Goal: Task Accomplishment & Management: Manage account settings

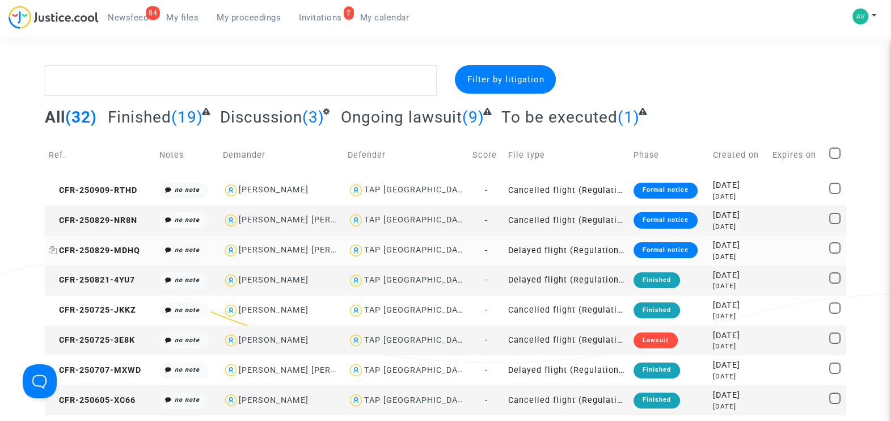
click at [92, 246] on span "CFR-250829-MDHQ" at bounding box center [94, 251] width 91 height 10
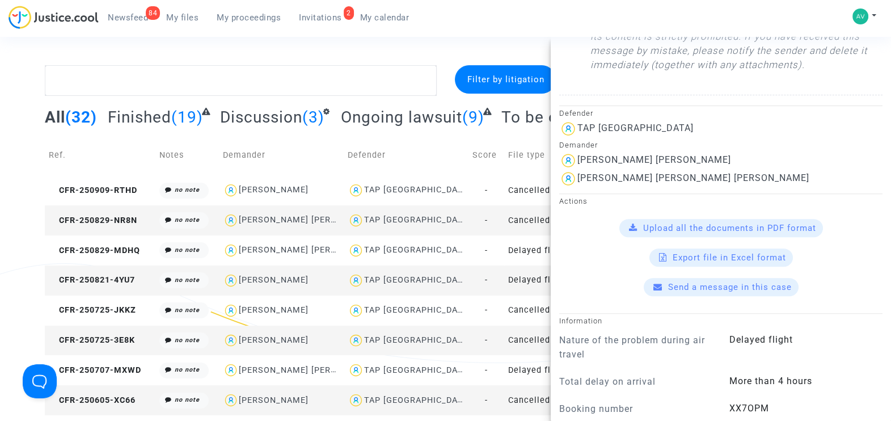
scroll to position [567, 0]
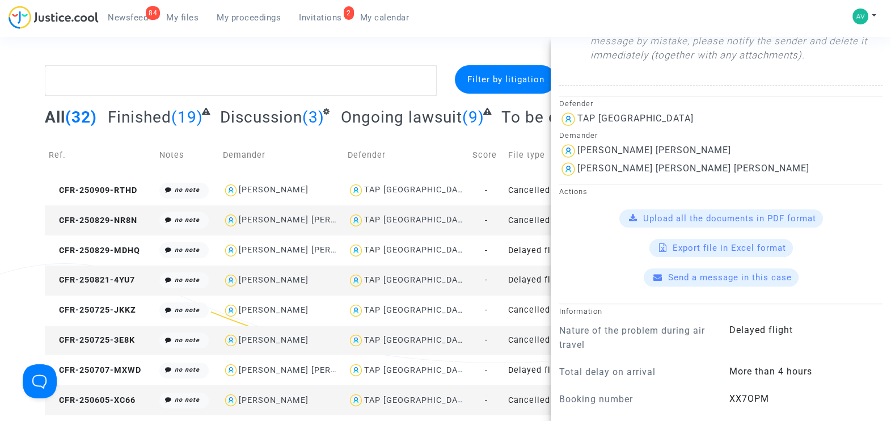
click at [728, 273] on span "Send a message in this case" at bounding box center [730, 277] width 124 height 10
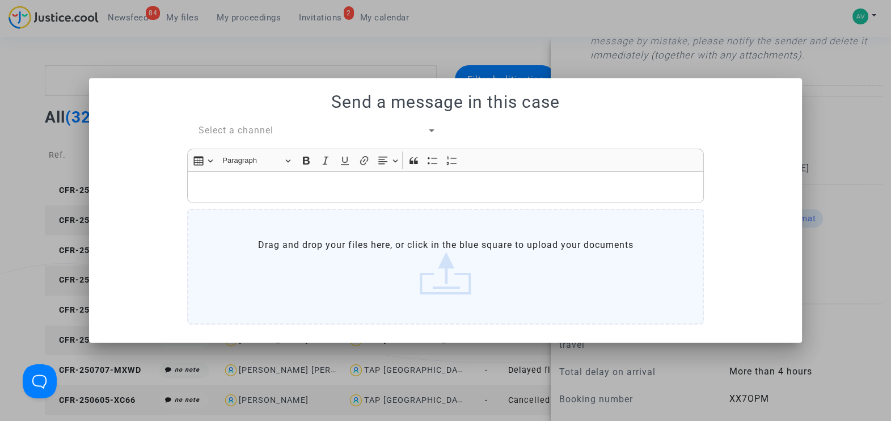
click at [256, 128] on span "Select a channel" at bounding box center [236, 130] width 75 height 11
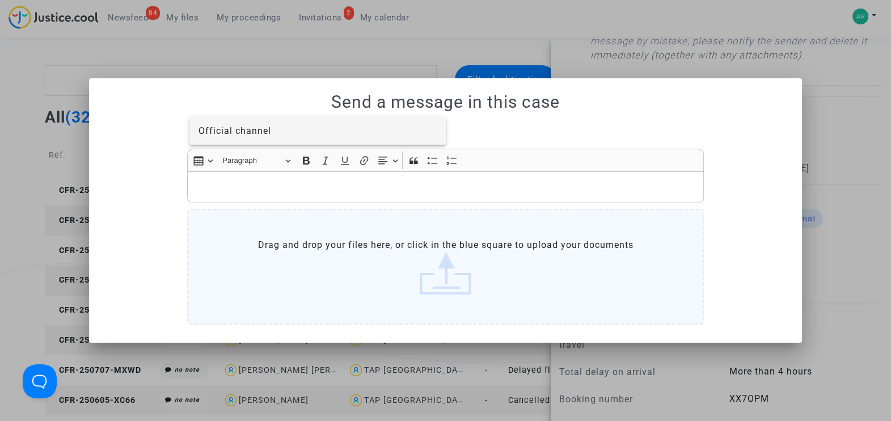
click at [244, 133] on span "Official channel" at bounding box center [235, 130] width 73 height 11
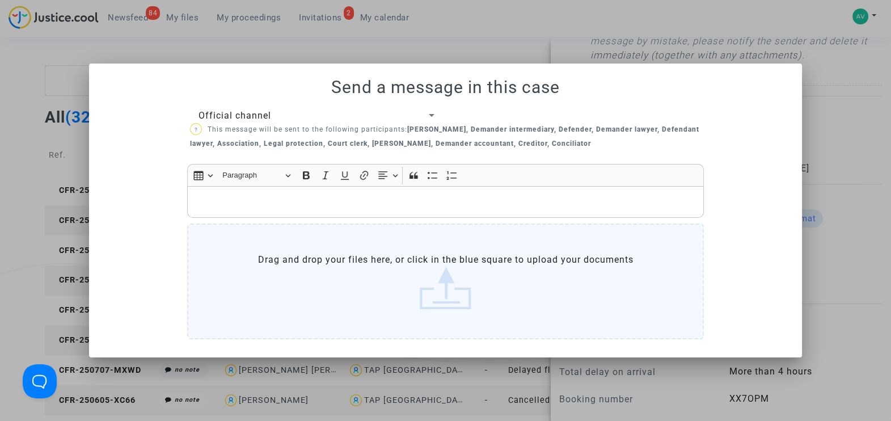
click at [272, 199] on p "Rich Text Editor, main" at bounding box center [445, 202] width 505 height 14
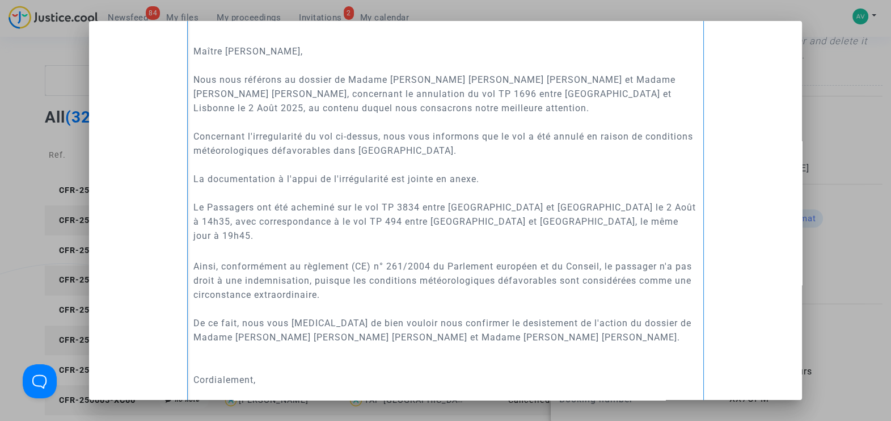
click at [272, 199] on p "Maître [PERSON_NAME], Nous nous référons au dossier de Madame [PERSON_NAME] [PE…" at bounding box center [445, 129] width 505 height 227
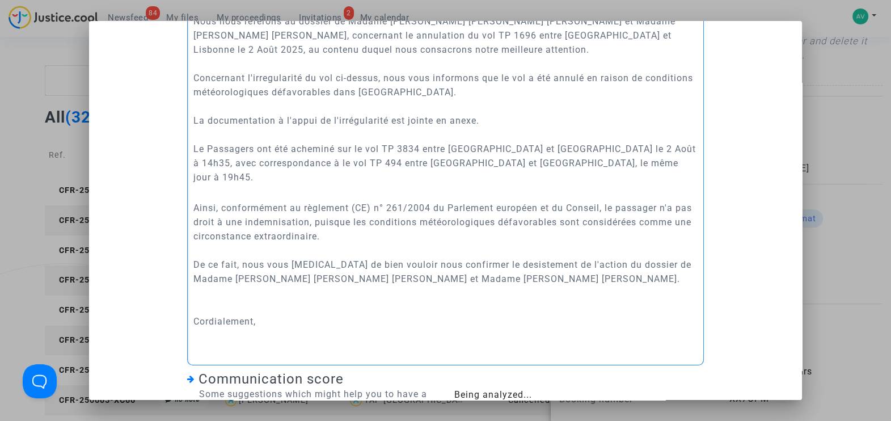
scroll to position [310, 0]
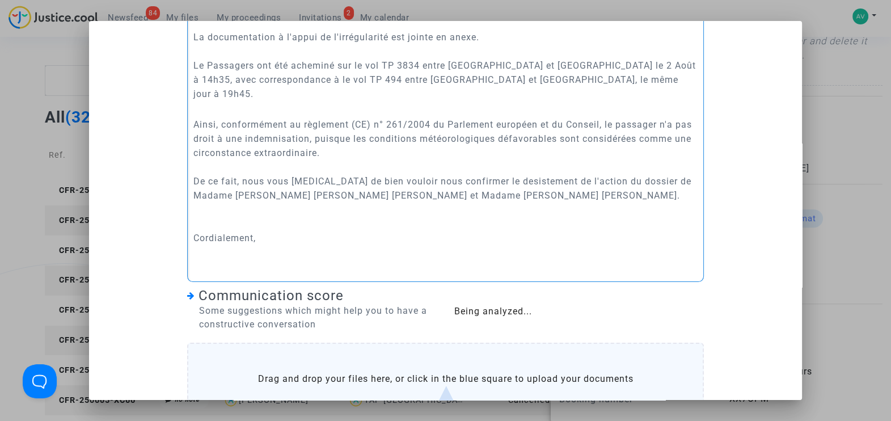
click at [268, 230] on p "Ainsi, conformément au règlement (CE) n° 261/2004 du Parlement européen et du C…" at bounding box center [445, 188] width 505 height 170
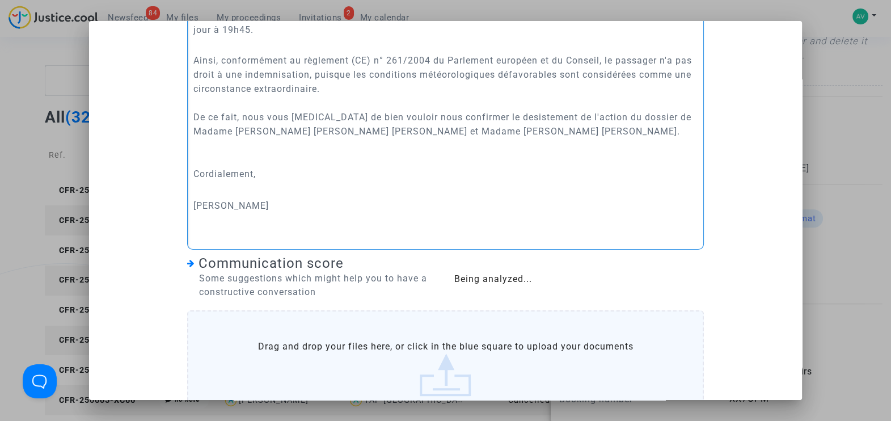
scroll to position [437, 0]
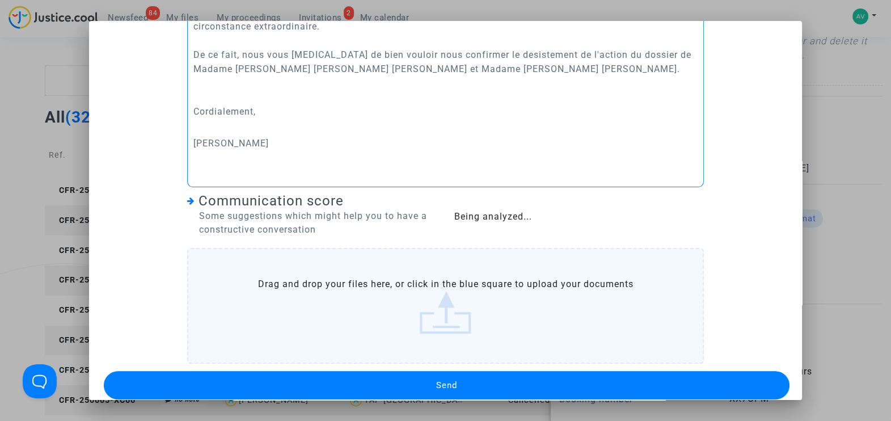
click at [456, 296] on label "Drag and drop your files here, or click in the blue square to upload your docum…" at bounding box center [445, 306] width 517 height 116
click at [0, 0] on input "Drag and drop your files here, or click in the blue square to upload your docum…" at bounding box center [0, 0] width 0 height 0
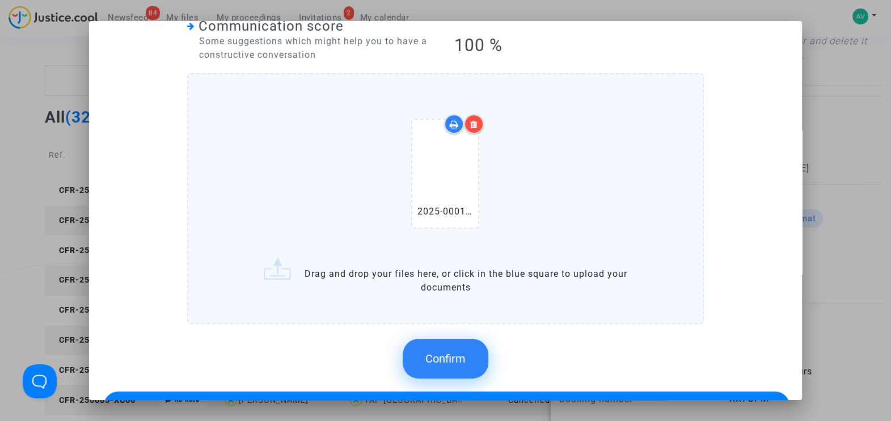
scroll to position [631, 0]
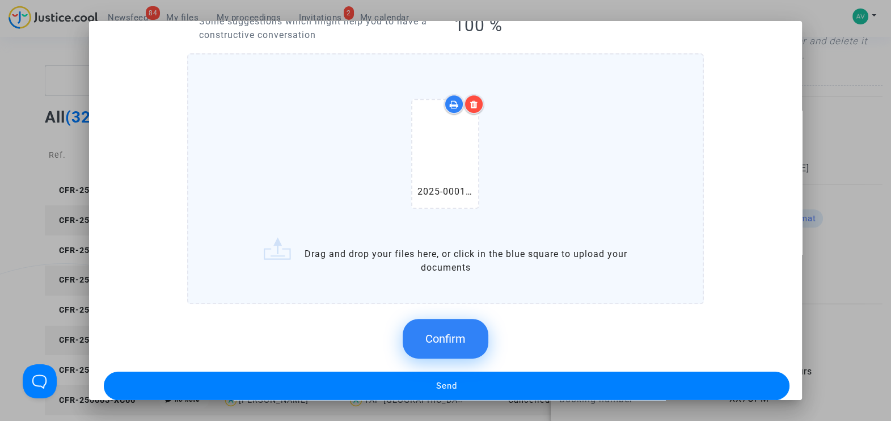
click at [448, 332] on span "Confirm" at bounding box center [445, 339] width 40 height 14
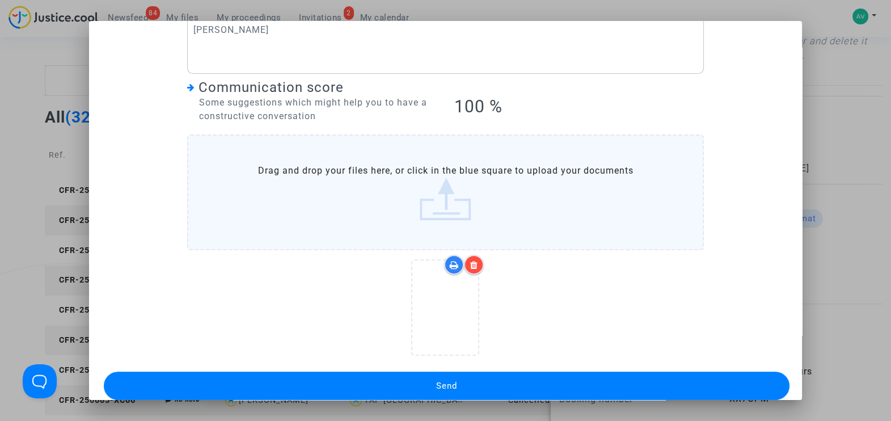
click at [536, 372] on button "Send" at bounding box center [447, 386] width 686 height 28
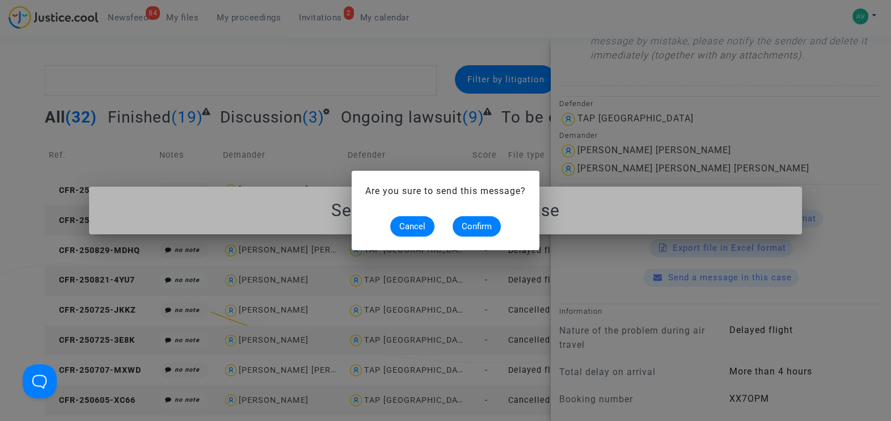
scroll to position [0, 0]
click at [479, 227] on span "Confirm" at bounding box center [477, 226] width 30 height 10
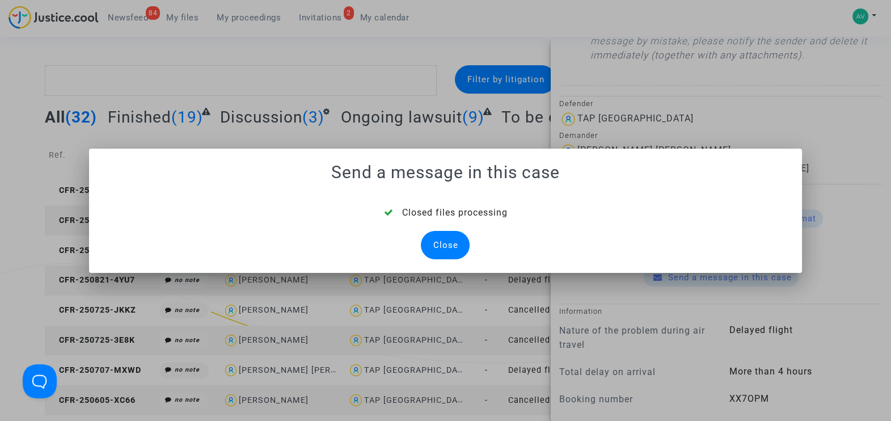
click at [450, 246] on div "Close" at bounding box center [445, 245] width 49 height 28
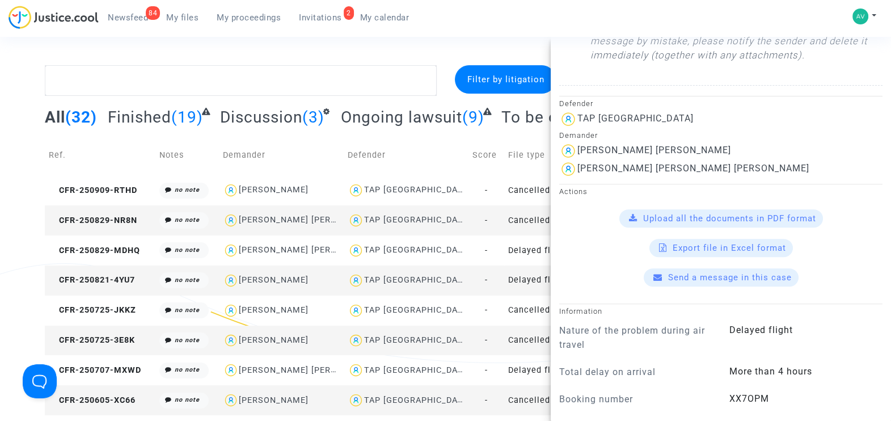
click at [333, 19] on span "Invitations" at bounding box center [320, 17] width 43 height 10
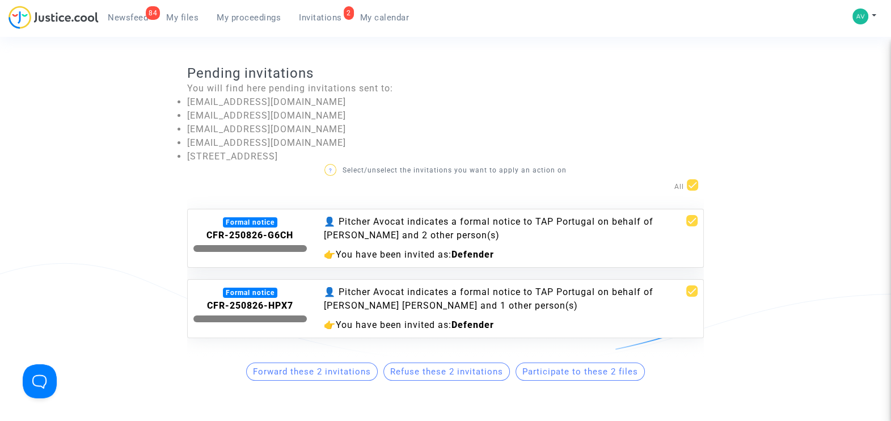
click at [690, 184] on span at bounding box center [692, 184] width 11 height 11
click at [692, 191] on input "checkbox" at bounding box center [692, 191] width 1 height 1
checkbox input "false"
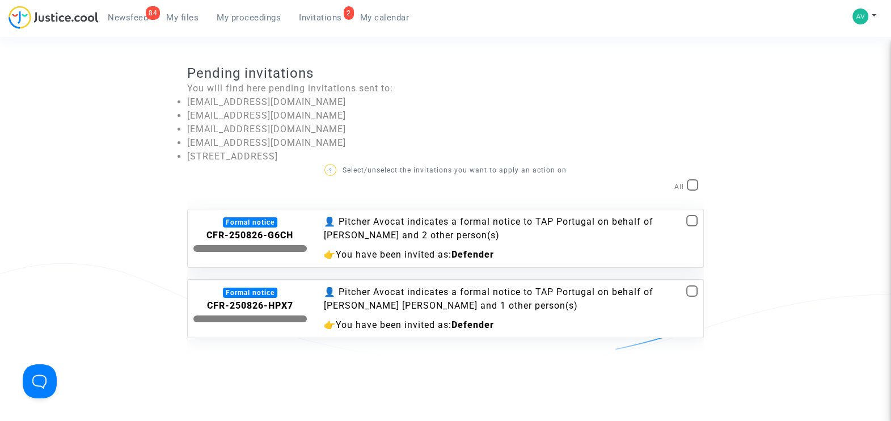
click at [688, 218] on span at bounding box center [691, 220] width 11 height 11
checkbox input "true"
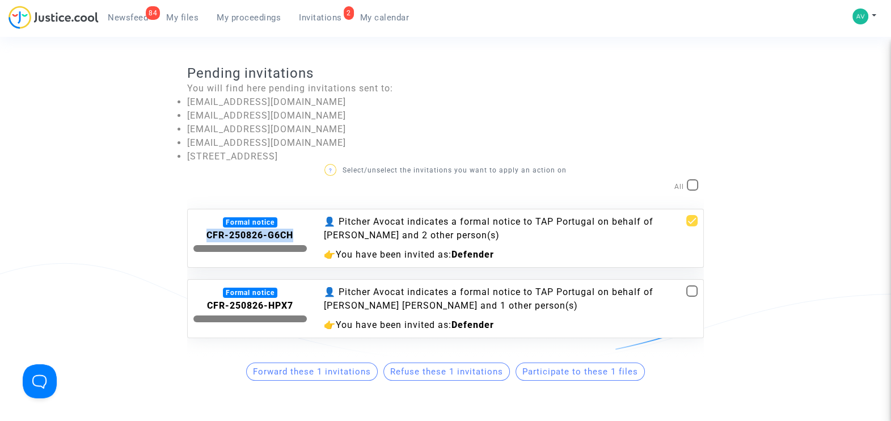
drag, startPoint x: 203, startPoint y: 233, endPoint x: 291, endPoint y: 231, distance: 87.9
click at [291, 231] on div "CFR-250826-G6CH" at bounding box center [249, 236] width 113 height 14
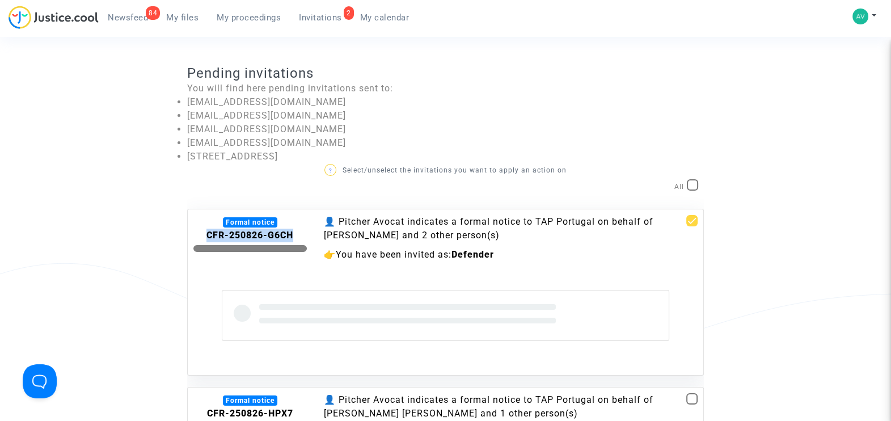
copy b "CFR-250826-G6CH"
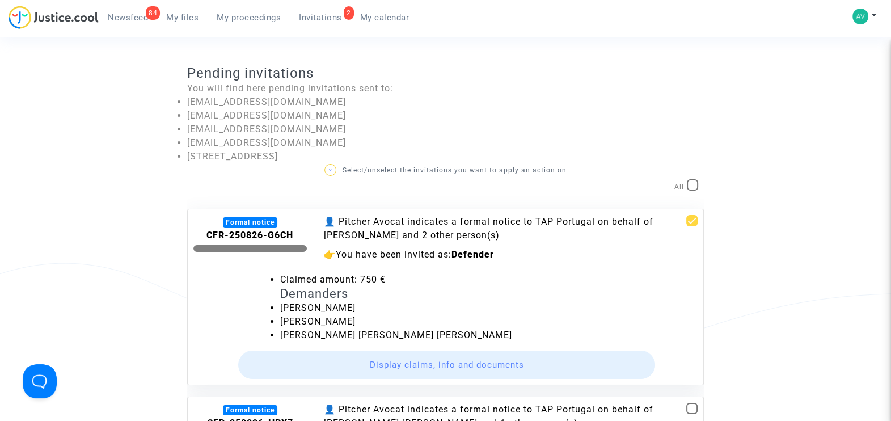
click at [563, 278] on li "Claimed amount: 750 €" at bounding box center [488, 280] width 417 height 14
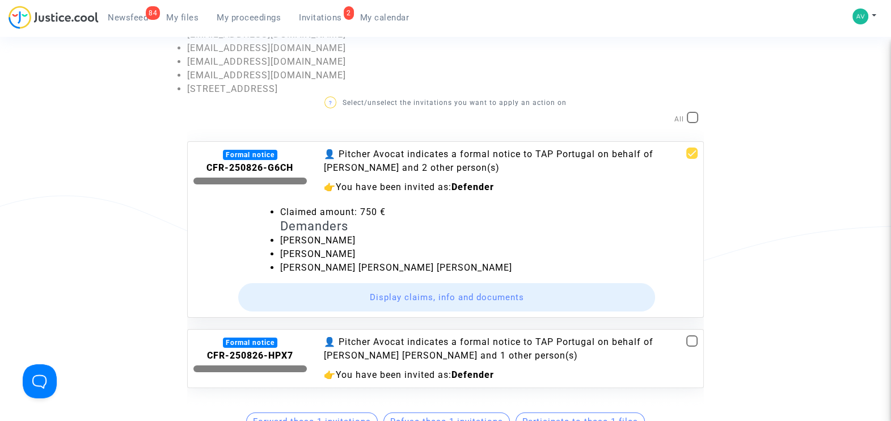
scroll to position [213, 0]
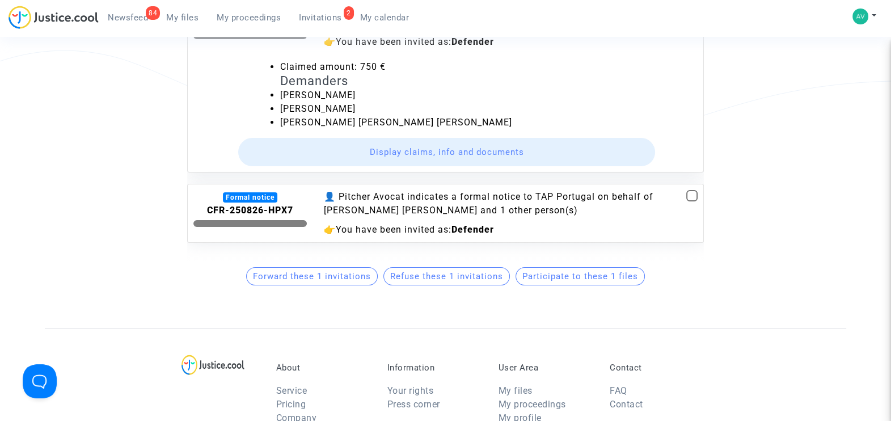
click at [576, 281] on span "Participate to these 1 files" at bounding box center [580, 276] width 116 height 10
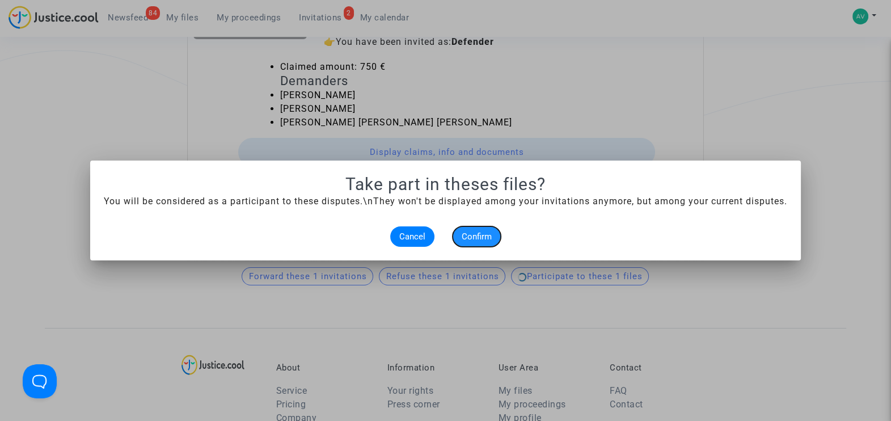
click at [476, 237] on span "Confirm" at bounding box center [477, 236] width 30 height 10
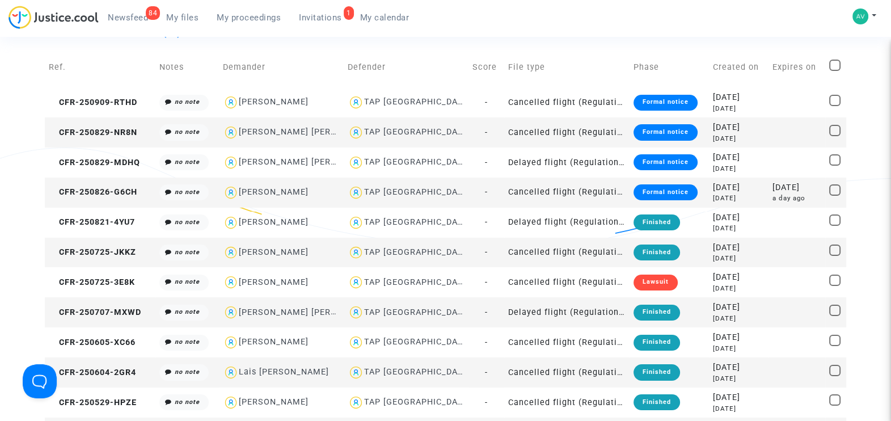
scroll to position [100, 0]
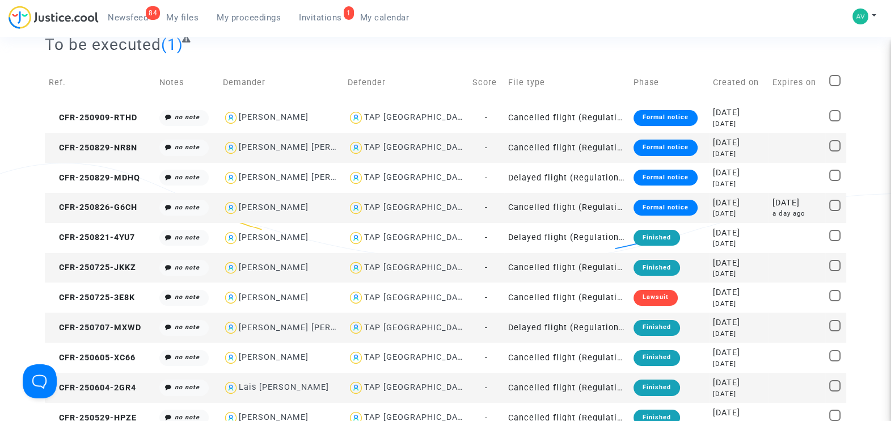
click at [279, 202] on div "[PERSON_NAME]" at bounding box center [274, 207] width 70 height 10
type textarea "@"[PERSON_NAME]" @"Pitcher Avocat""
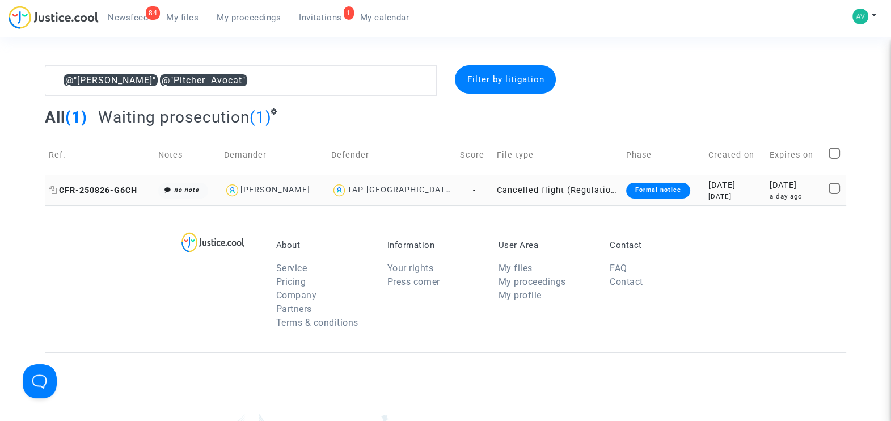
click at [105, 192] on span "CFR-250826-G6CH" at bounding box center [93, 190] width 88 height 10
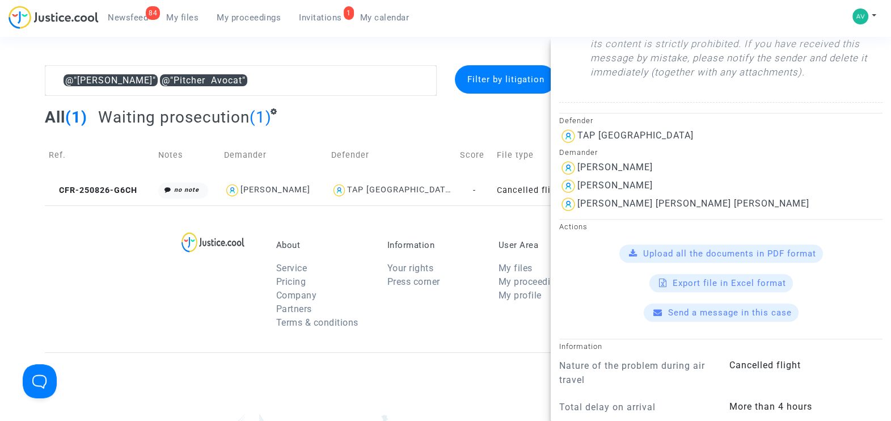
scroll to position [567, 0]
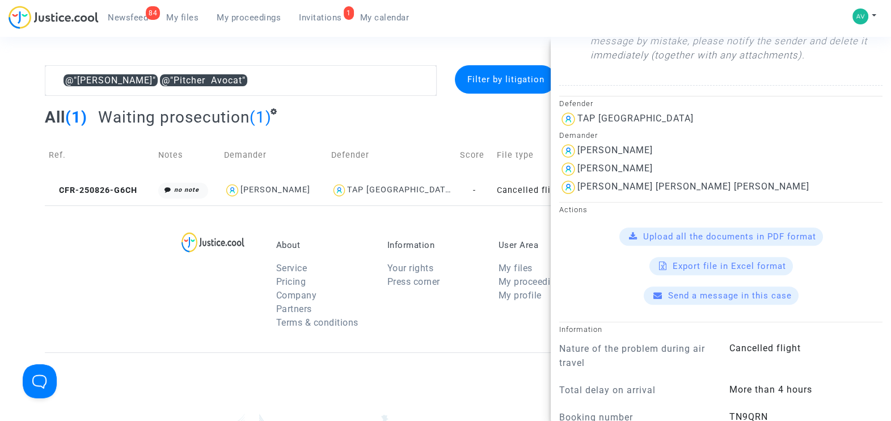
drag, startPoint x: 579, startPoint y: 153, endPoint x: 672, endPoint y: 153, distance: 93.6
click at [672, 153] on div "[PERSON_NAME]" at bounding box center [720, 151] width 323 height 18
copy div "[PERSON_NAME]"
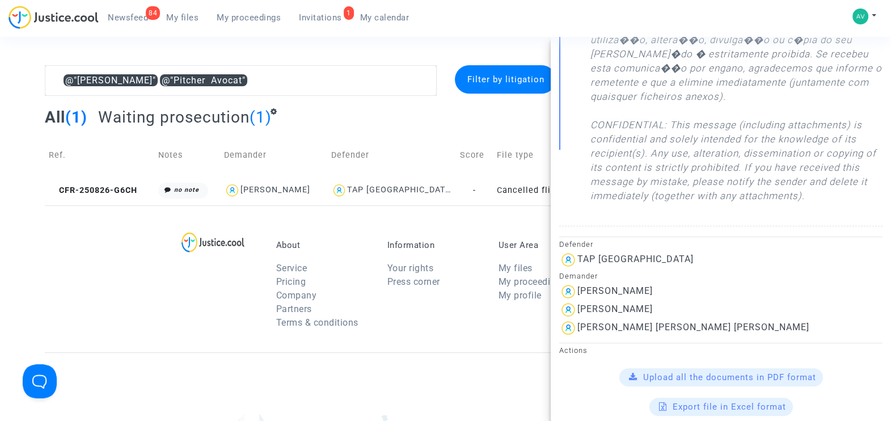
scroll to position [535, 0]
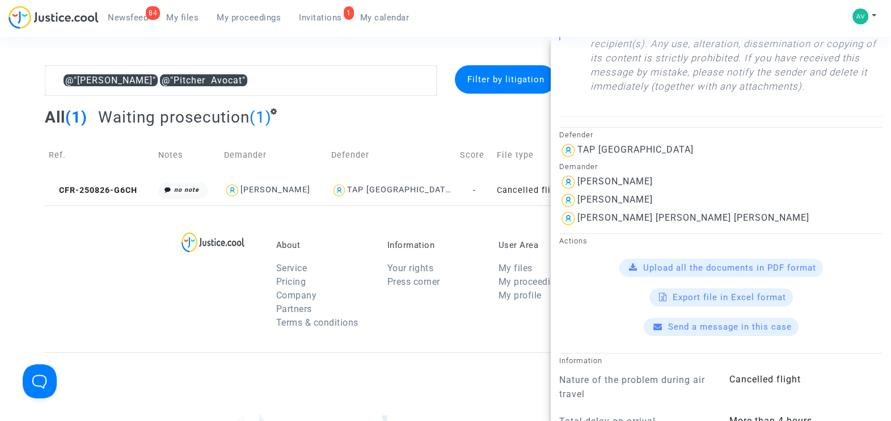
click at [742, 269] on span "Upload all the documents in PDF format" at bounding box center [729, 268] width 173 height 10
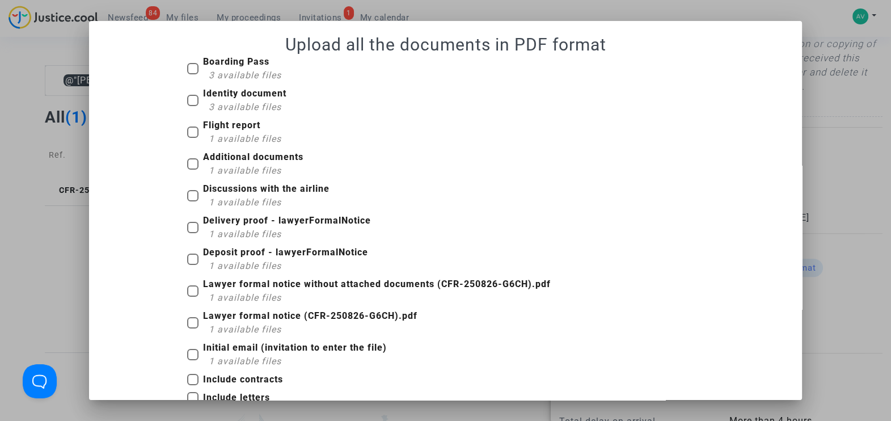
click at [187, 67] on span at bounding box center [192, 68] width 11 height 11
click at [192, 74] on input "Boarding Pass 3 available files" at bounding box center [192, 74] width 1 height 1
checkbox input "true"
click at [187, 103] on span at bounding box center [192, 100] width 11 height 11
click at [192, 106] on input "Identity document 3 available files" at bounding box center [192, 106] width 1 height 1
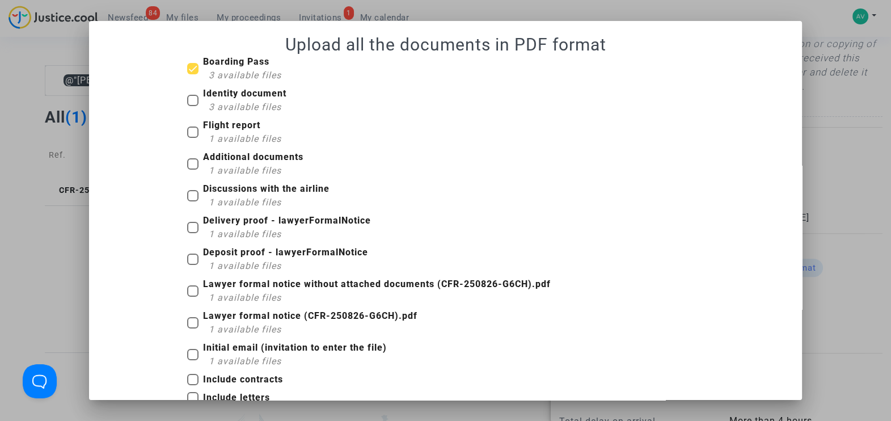
checkbox input "true"
click at [187, 130] on span at bounding box center [192, 131] width 11 height 11
click at [192, 138] on input "Flight report 1 available files" at bounding box center [192, 138] width 1 height 1
checkbox input "true"
click at [187, 159] on span at bounding box center [192, 163] width 11 height 11
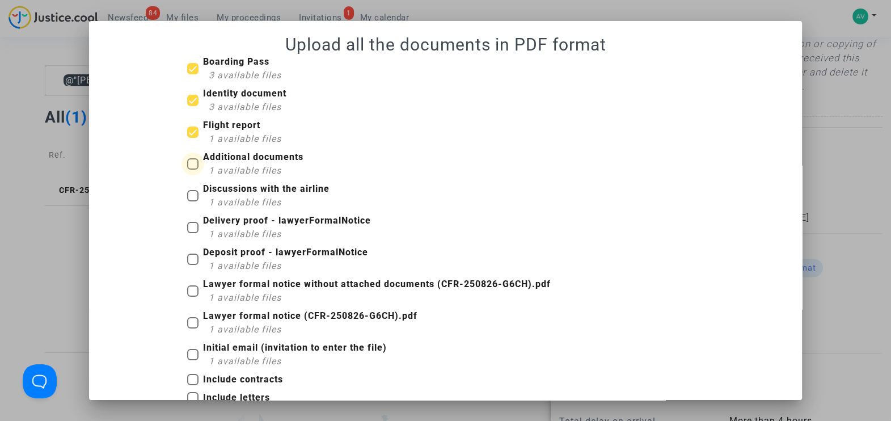
click at [192, 170] on input "Additional documents 1 available files" at bounding box center [192, 170] width 1 height 1
checkbox input "true"
click at [187, 199] on span at bounding box center [192, 195] width 11 height 11
click at [192, 201] on input "Discussions with the airline 1 available files" at bounding box center [192, 201] width 1 height 1
checkbox input "true"
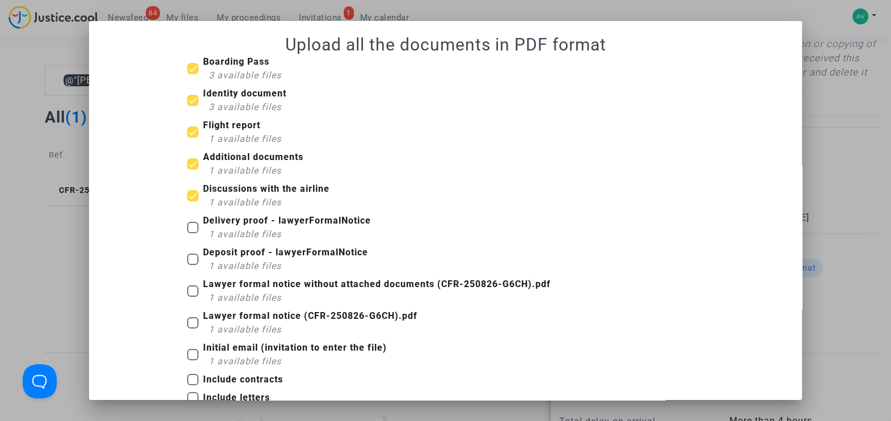
click at [189, 222] on span at bounding box center [192, 227] width 11 height 11
click at [192, 233] on input "Delivery proof - lawyerFormalNotice 1 available files" at bounding box center [192, 233] width 1 height 1
checkbox input "true"
click at [187, 258] on span at bounding box center [192, 259] width 11 height 11
click at [192, 265] on input "Deposit proof - lawyerFormalNotice 1 available files" at bounding box center [192, 265] width 1 height 1
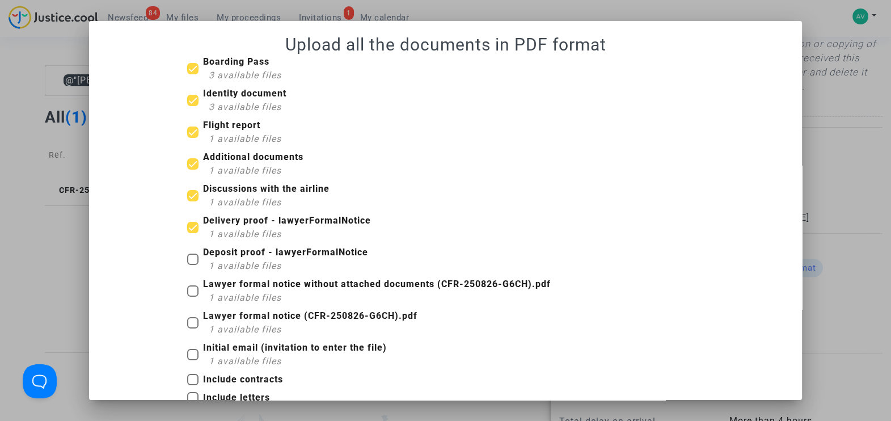
checkbox input "true"
click at [187, 290] on span at bounding box center [192, 290] width 11 height 11
click at [192, 297] on input "Lawyer formal notice without attached documents (CFR-250826-G6CH).pdf 1 availab…" at bounding box center [192, 297] width 1 height 1
checkbox input "true"
click at [187, 327] on span at bounding box center [192, 322] width 11 height 11
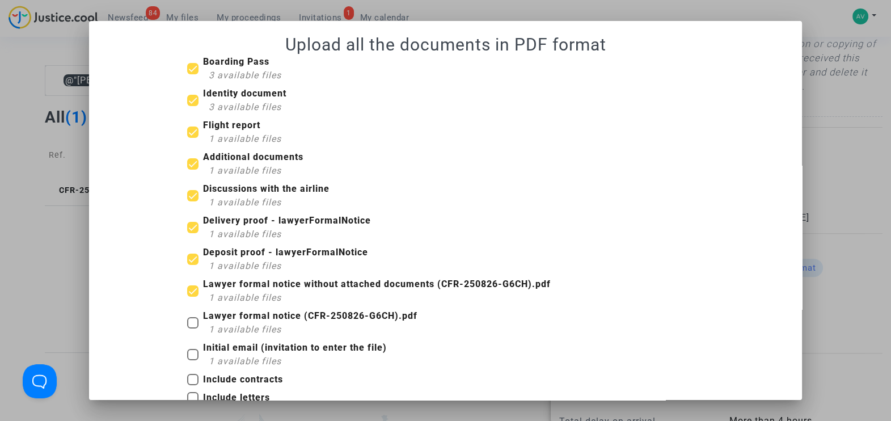
click at [192, 328] on input "Lawyer formal notice (CFR-250826-G6CH).pdf 1 available files" at bounding box center [192, 328] width 1 height 1
checkbox input "true"
click at [194, 352] on label "Initial email (invitation to enter the file) 1 available files" at bounding box center [287, 354] width 200 height 27
click at [193, 360] on input "Initial email (invitation to enter the file) 1 available files" at bounding box center [192, 360] width 1 height 1
checkbox input "true"
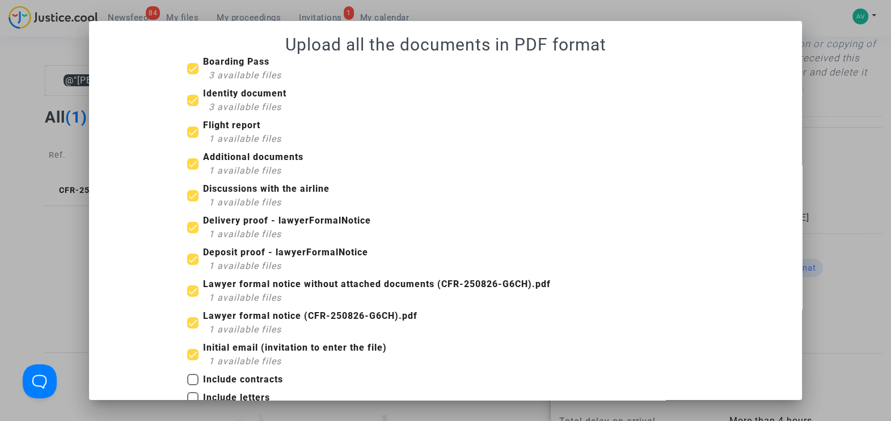
scroll to position [108, 0]
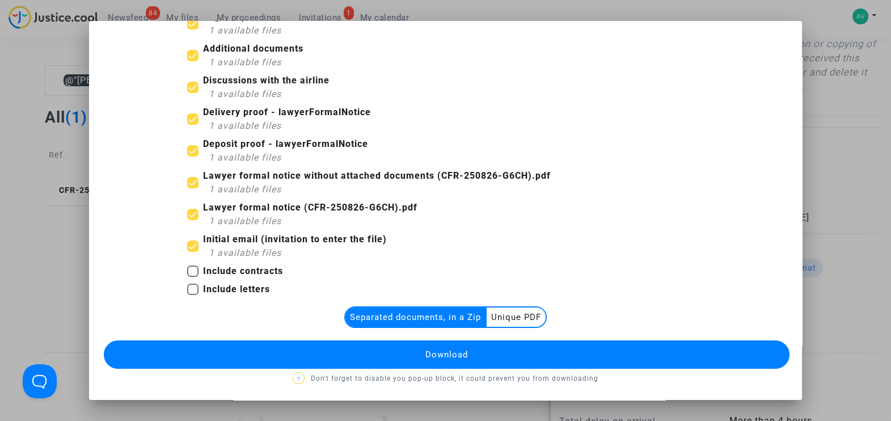
click at [188, 288] on span at bounding box center [192, 289] width 11 height 11
click at [192, 295] on input "Include letters" at bounding box center [192, 295] width 1 height 1
checkbox input "true"
click at [187, 272] on span at bounding box center [192, 270] width 11 height 11
click at [192, 277] on input "Include contracts" at bounding box center [192, 277] width 1 height 1
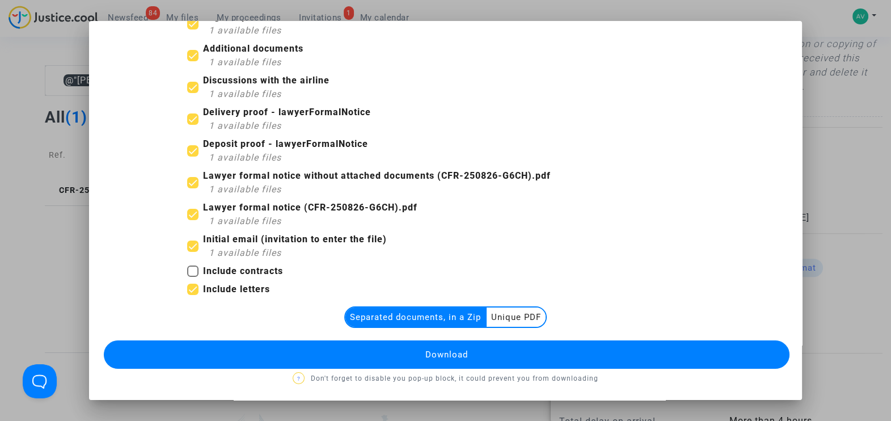
checkbox input "true"
click at [416, 358] on button "Download" at bounding box center [447, 354] width 686 height 28
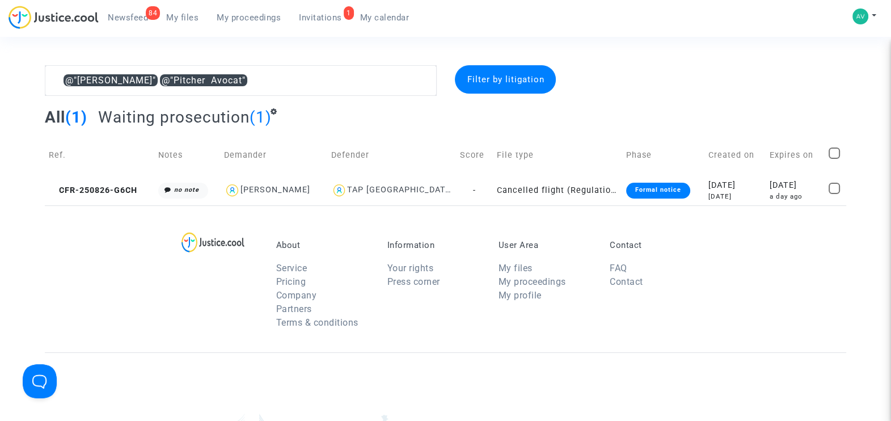
scroll to position [0, 0]
click at [334, 16] on span "Invitations" at bounding box center [320, 17] width 43 height 10
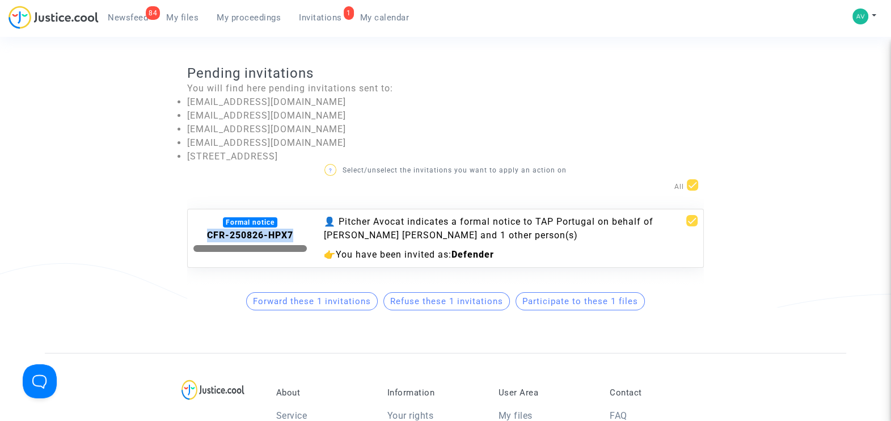
drag, startPoint x: 204, startPoint y: 234, endPoint x: 299, endPoint y: 231, distance: 95.3
click at [299, 231] on div "CFR-250826-HPX7" at bounding box center [249, 236] width 113 height 14
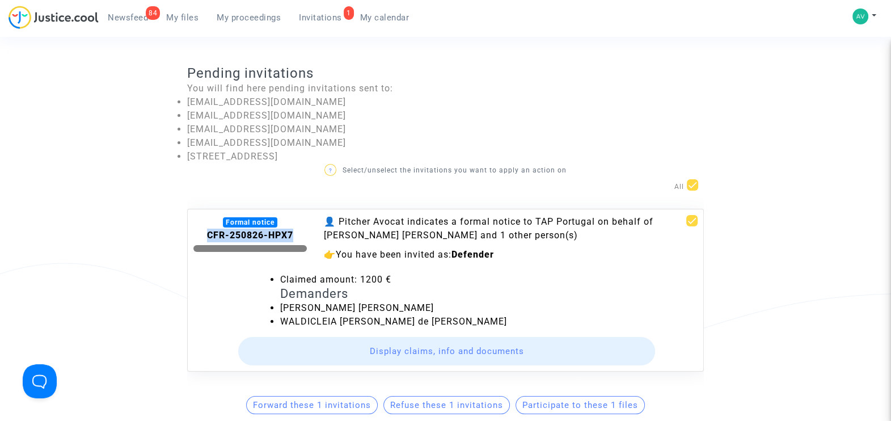
copy b "CFR-250826-HPX7"
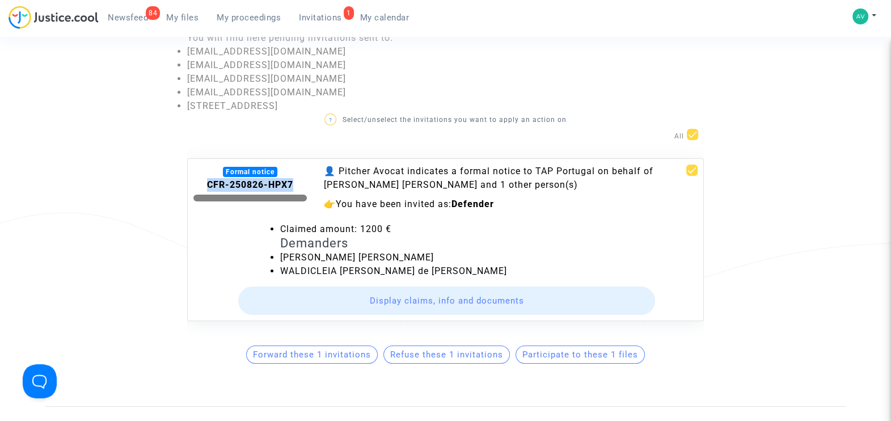
scroll to position [70, 0]
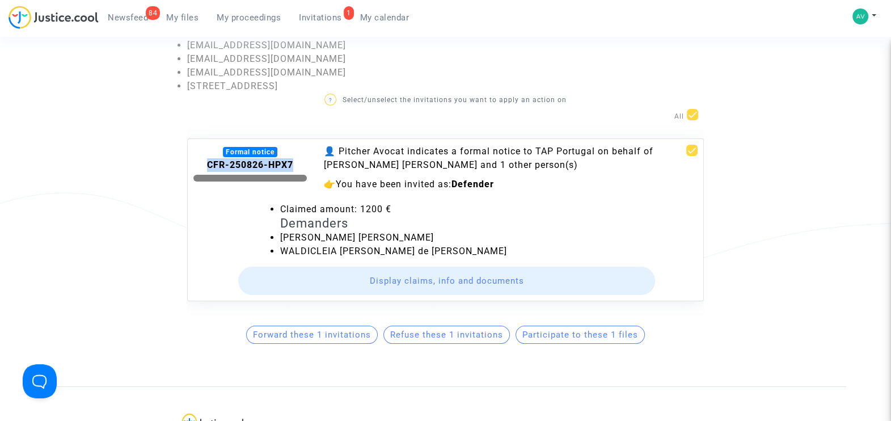
click at [577, 340] on span "Participate to these 1 files" at bounding box center [580, 335] width 116 height 10
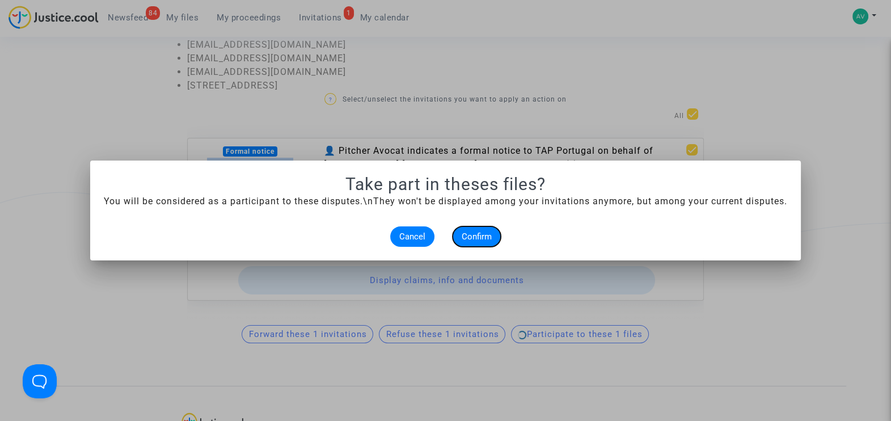
click at [482, 234] on span "Confirm" at bounding box center [477, 236] width 30 height 10
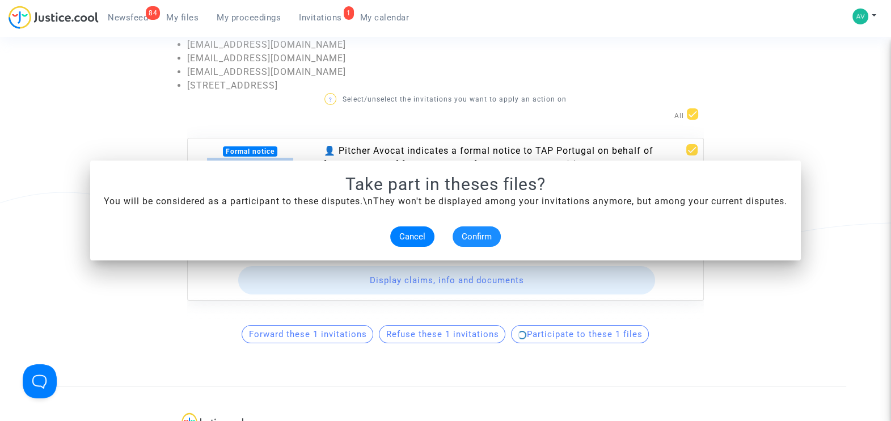
scroll to position [70, 0]
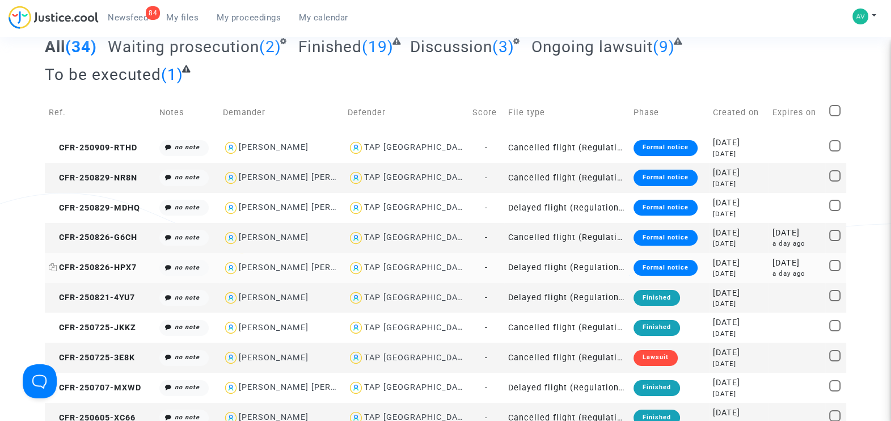
click at [114, 263] on span "CFR-250826-HPX7" at bounding box center [93, 268] width 88 height 10
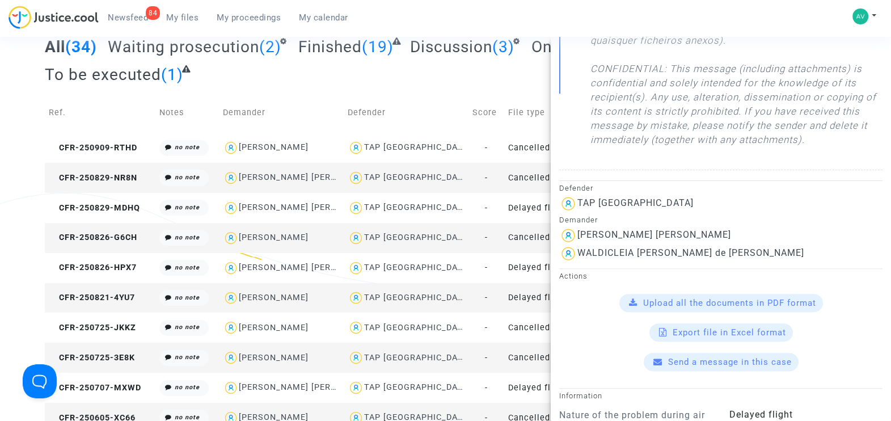
scroll to position [496, 0]
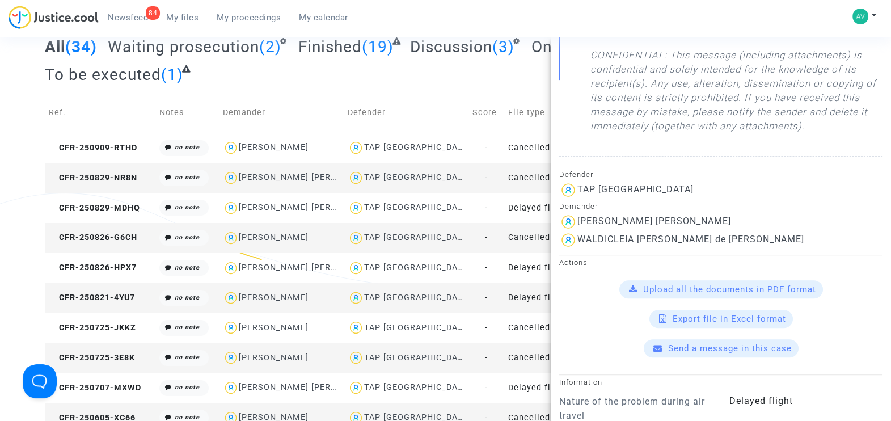
drag, startPoint x: 577, startPoint y: 223, endPoint x: 737, endPoint y: 224, distance: 160.0
click at [737, 224] on div "[PERSON_NAME] [PERSON_NAME]" at bounding box center [720, 222] width 323 height 18
copy div "[PERSON_NAME] [PERSON_NAME]"
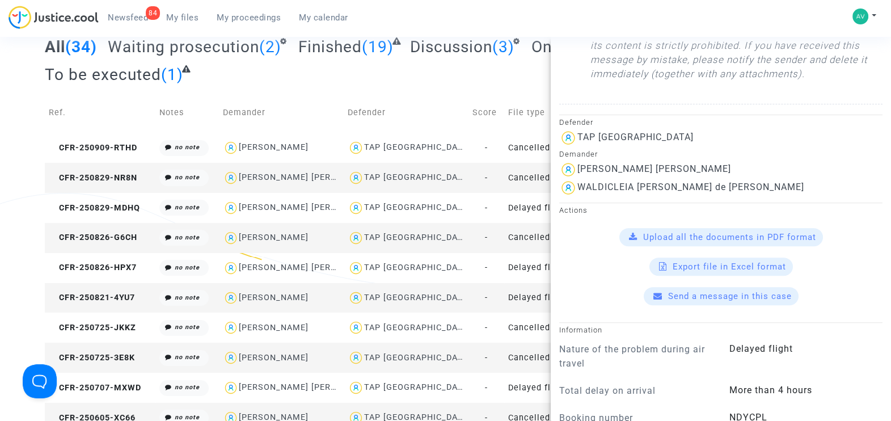
scroll to position [567, 0]
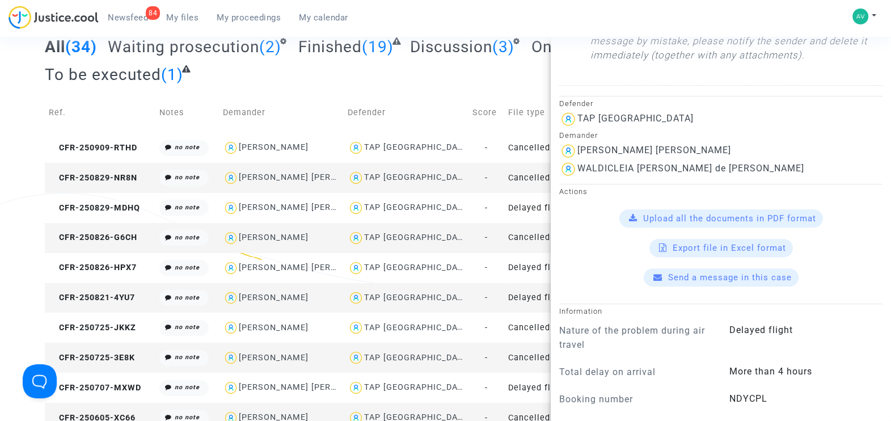
click at [693, 214] on span "Upload all the documents in PDF format" at bounding box center [729, 218] width 173 height 10
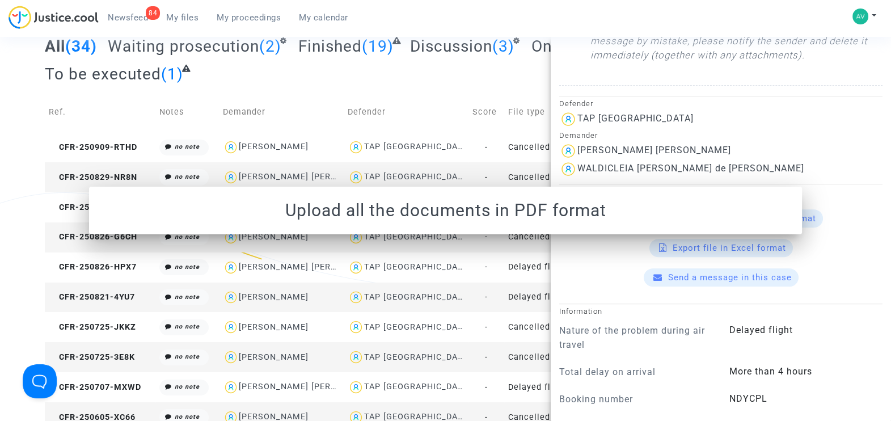
scroll to position [0, 0]
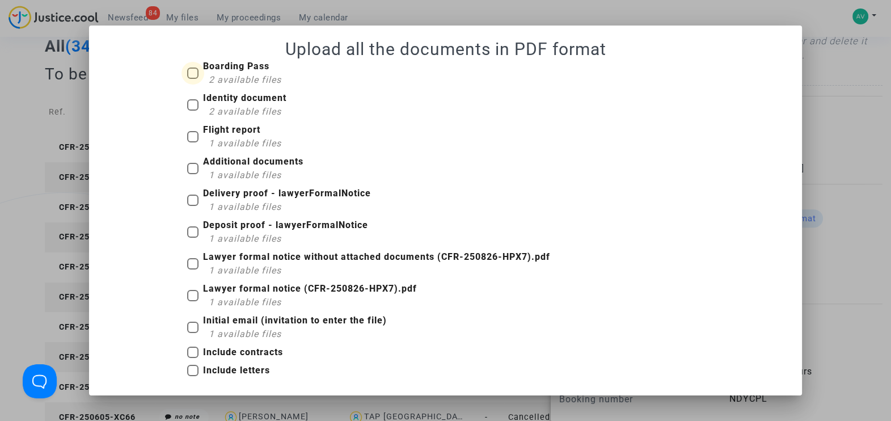
click at [196, 66] on label "Boarding Pass 2 available files" at bounding box center [234, 73] width 94 height 27
click at [193, 79] on input "Boarding Pass 2 available files" at bounding box center [192, 79] width 1 height 1
checkbox input "true"
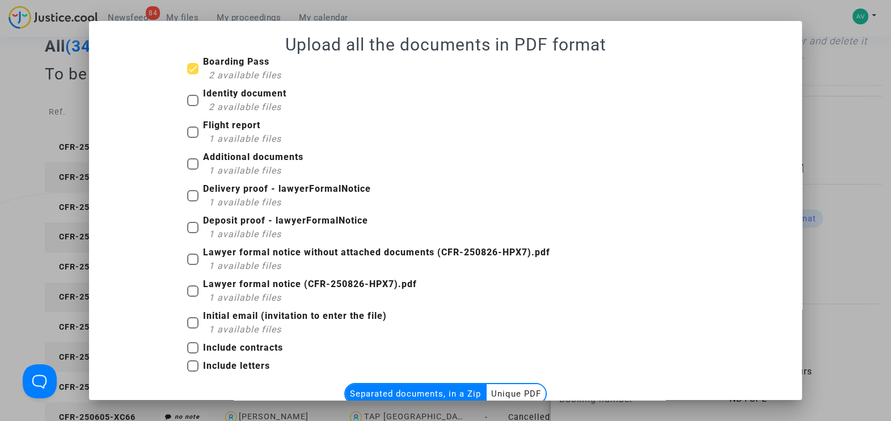
click at [187, 98] on span at bounding box center [192, 100] width 11 height 11
click at [192, 106] on input "Identity document 2 available files" at bounding box center [192, 106] width 1 height 1
checkbox input "true"
click at [190, 125] on label "Flight report 1 available files" at bounding box center [234, 132] width 94 height 27
click at [192, 138] on input "Flight report 1 available files" at bounding box center [192, 138] width 1 height 1
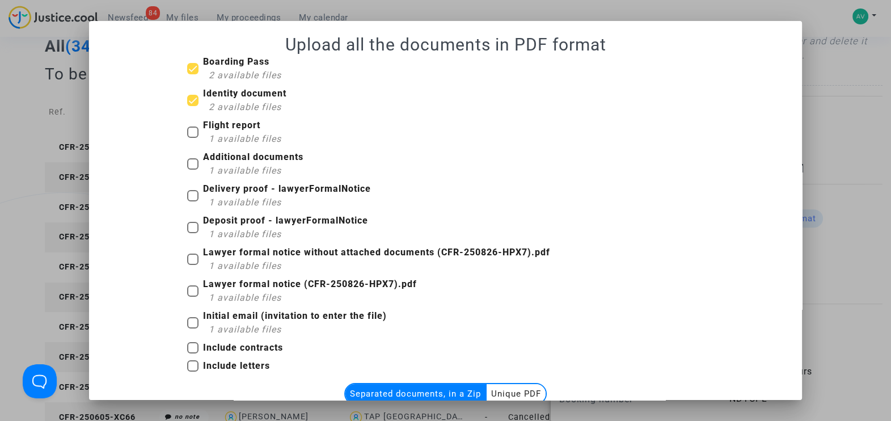
checkbox input "true"
click at [188, 156] on label "Additional documents 1 available files" at bounding box center [245, 163] width 116 height 27
click at [192, 170] on input "Additional documents 1 available files" at bounding box center [192, 170] width 1 height 1
checkbox input "true"
click at [188, 191] on span at bounding box center [192, 195] width 11 height 11
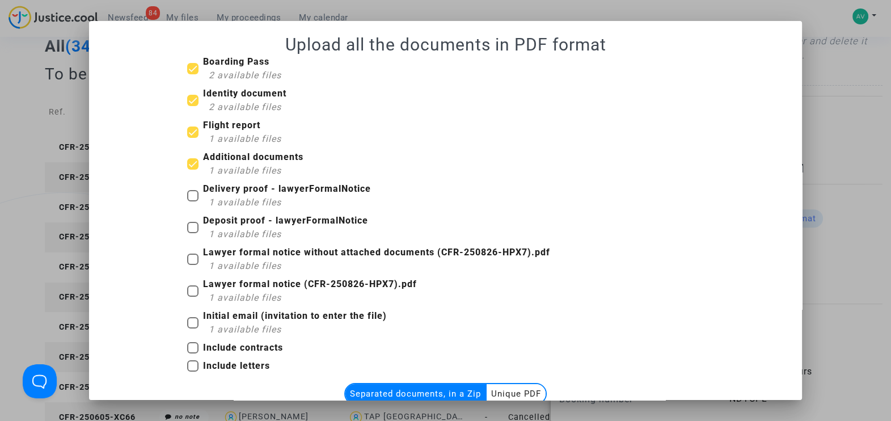
click at [192, 201] on input "Delivery proof - lawyerFormalNotice 1 available files" at bounding box center [192, 201] width 1 height 1
checkbox input "true"
click at [189, 227] on span at bounding box center [192, 227] width 11 height 11
click at [192, 233] on input "Deposit proof - lawyerFormalNotice 1 available files" at bounding box center [192, 233] width 1 height 1
checkbox input "true"
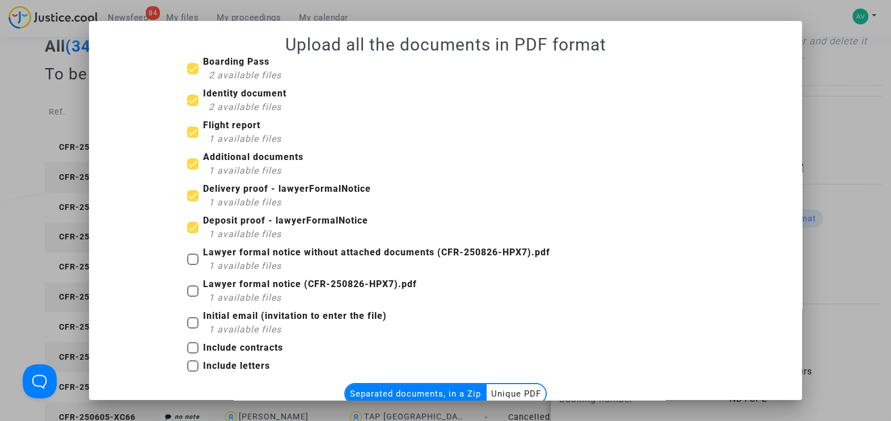
click at [187, 258] on span at bounding box center [192, 259] width 11 height 11
click at [192, 265] on input "Lawyer formal notice without attached documents (CFR-250826-HPX7).pdf 1 availab…" at bounding box center [192, 265] width 1 height 1
checkbox input "true"
click at [187, 286] on span at bounding box center [192, 290] width 11 height 11
click at [192, 297] on input "Lawyer formal notice (CFR-250826-HPX7).pdf 1 available files" at bounding box center [192, 297] width 1 height 1
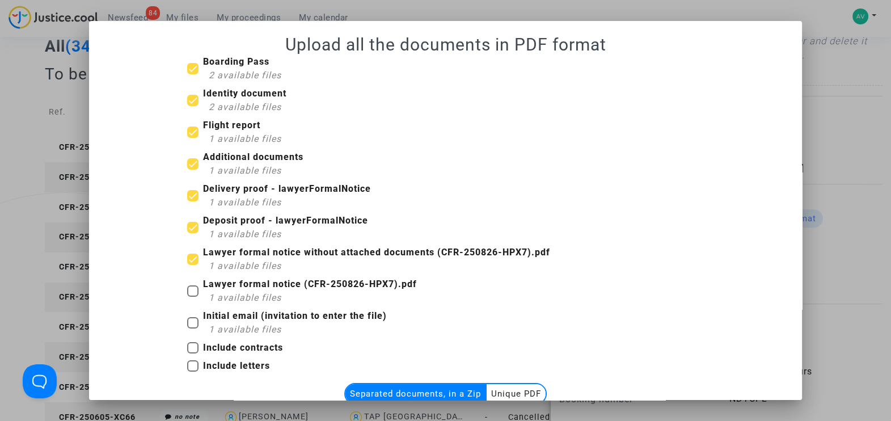
checkbox input "true"
click at [187, 318] on span at bounding box center [192, 322] width 11 height 11
click at [192, 328] on input "Initial email (invitation to enter the file) 1 available files" at bounding box center [192, 328] width 1 height 1
checkbox input "true"
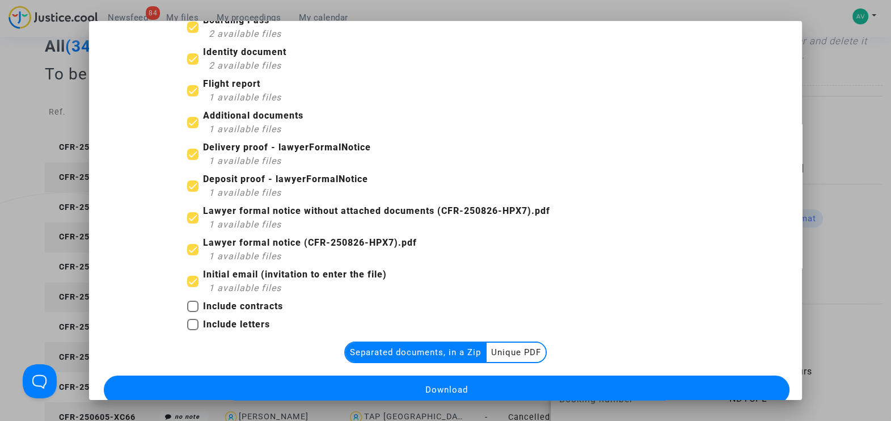
scroll to position [77, 0]
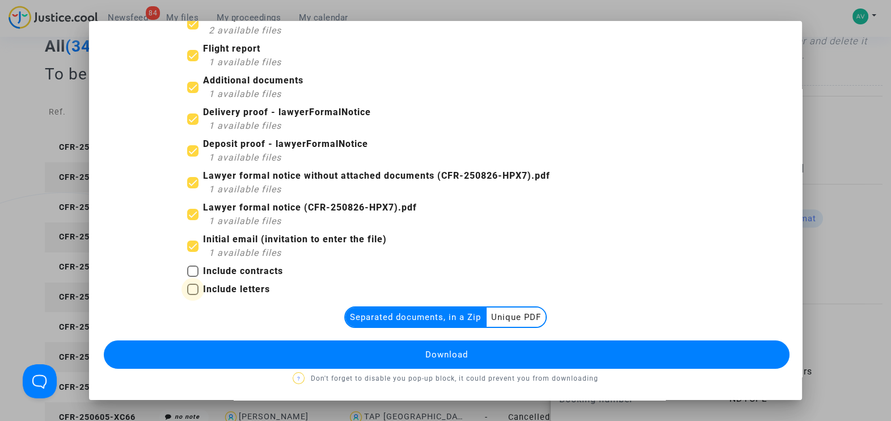
click at [188, 285] on span at bounding box center [192, 289] width 11 height 11
click at [192, 295] on input "Include letters" at bounding box center [192, 295] width 1 height 1
checkbox input "true"
click at [187, 270] on span at bounding box center [192, 270] width 11 height 11
click at [192, 277] on input "Include contracts" at bounding box center [192, 277] width 1 height 1
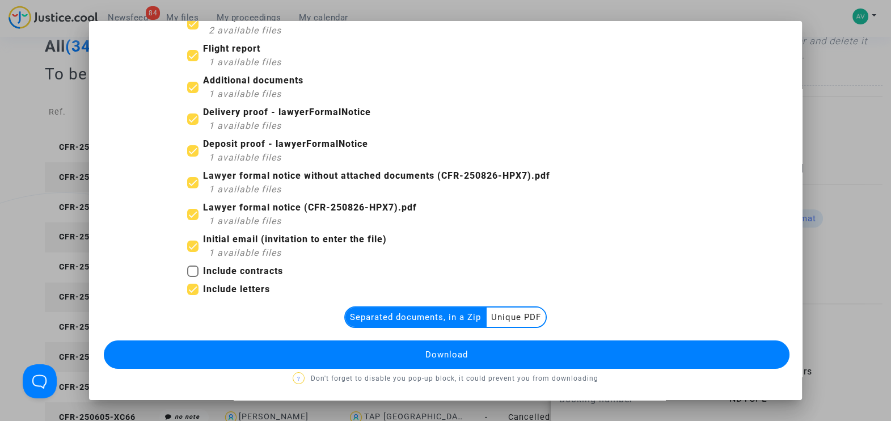
checkbox input "true"
click at [374, 357] on button "Download" at bounding box center [447, 354] width 686 height 28
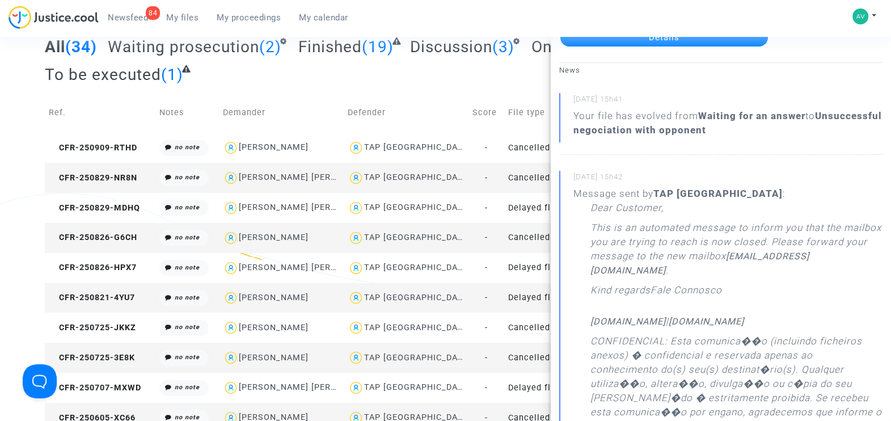
scroll to position [0, 0]
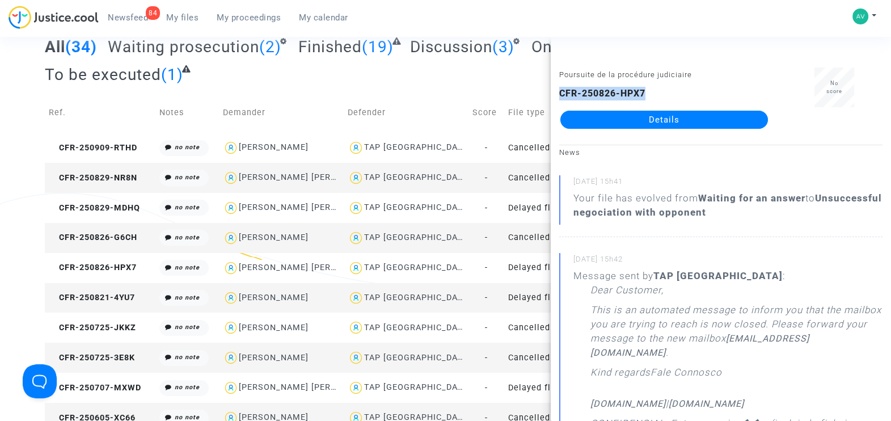
drag, startPoint x: 558, startPoint y: 92, endPoint x: 648, endPoint y: 94, distance: 90.2
click at [648, 94] on div "Poursuite de la procédure judiciaire CFR-250826-HPX7 Details" at bounding box center [664, 102] width 227 height 71
copy b "CFR-250826-HPX7"
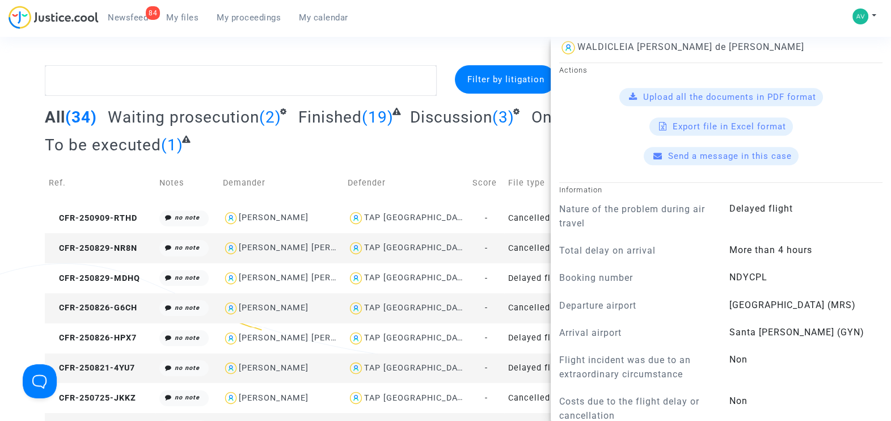
scroll to position [709, 0]
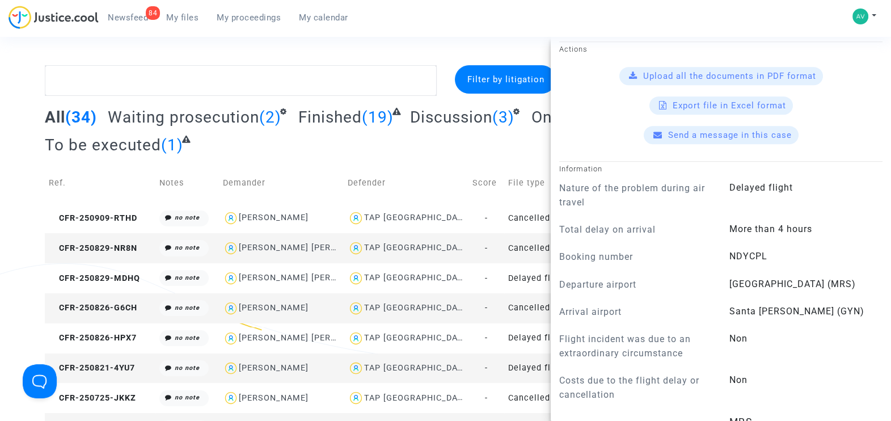
click at [692, 136] on span "Send a message in this case" at bounding box center [730, 135] width 124 height 10
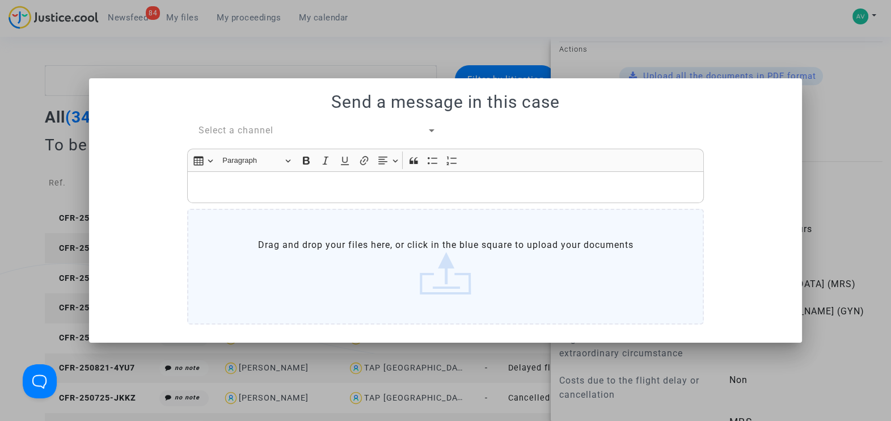
click at [228, 129] on span "Select a channel" at bounding box center [236, 130] width 75 height 11
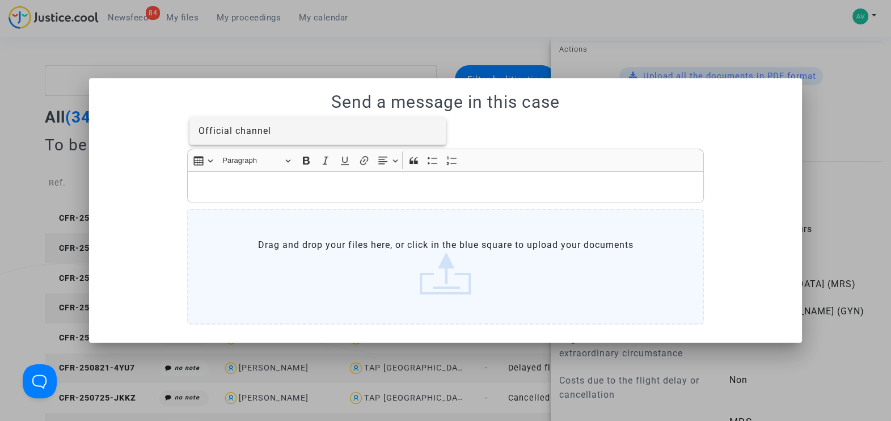
click at [247, 129] on span "Official channel" at bounding box center [235, 130] width 73 height 11
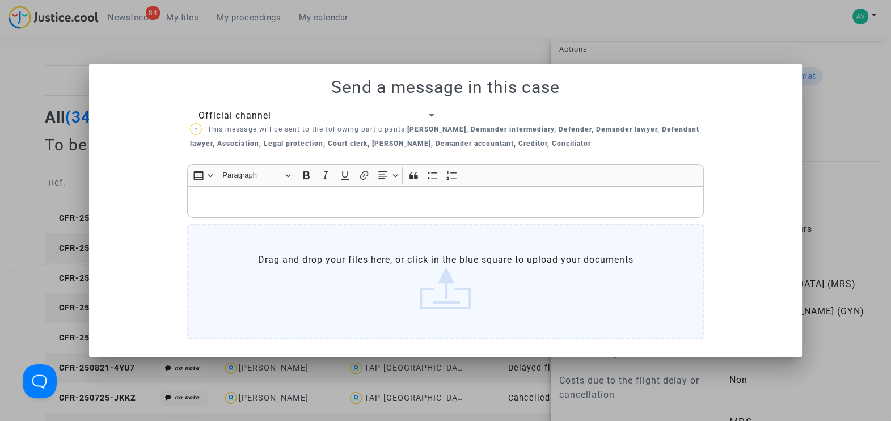
click at [263, 193] on div "Rich Text Editor, main" at bounding box center [445, 202] width 517 height 32
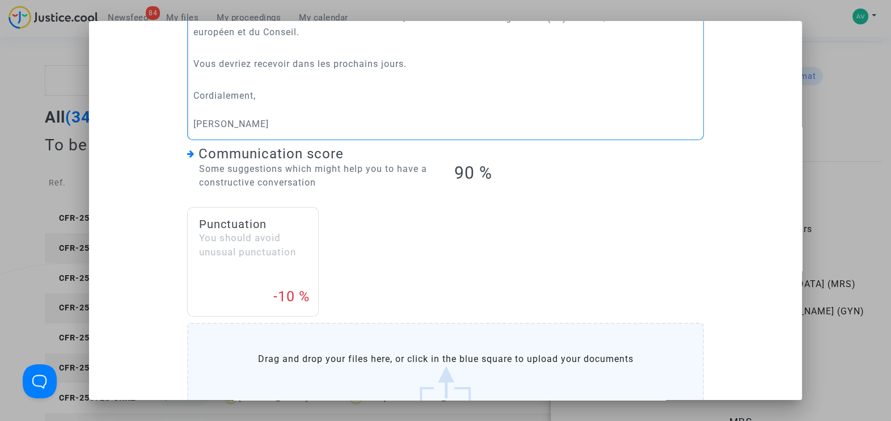
scroll to position [398, 0]
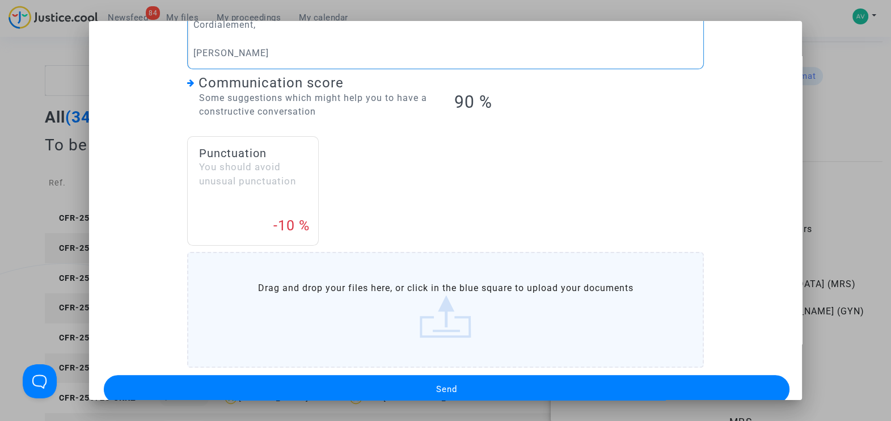
click at [497, 375] on button "Send" at bounding box center [447, 389] width 686 height 28
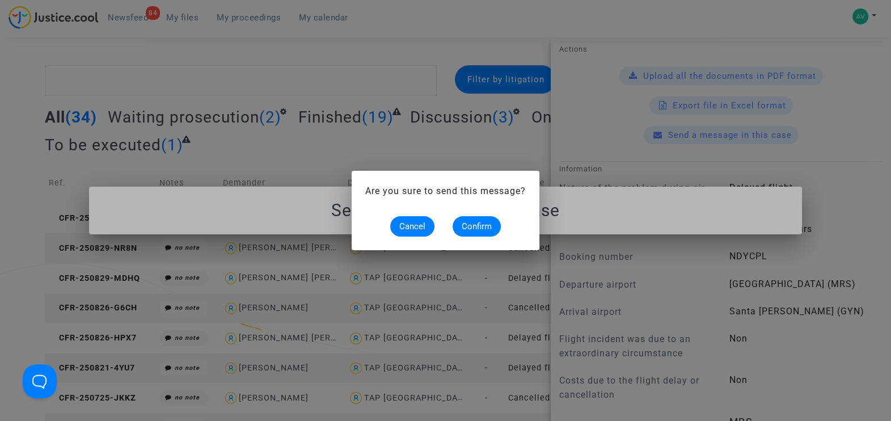
scroll to position [0, 0]
click at [474, 222] on span "Confirm" at bounding box center [477, 226] width 30 height 10
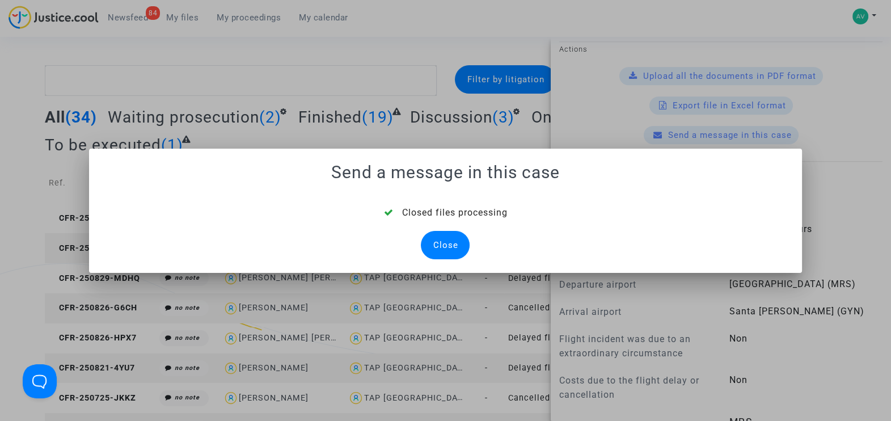
click at [445, 239] on div "Close" at bounding box center [445, 245] width 49 height 28
